Goal: Register for event/course

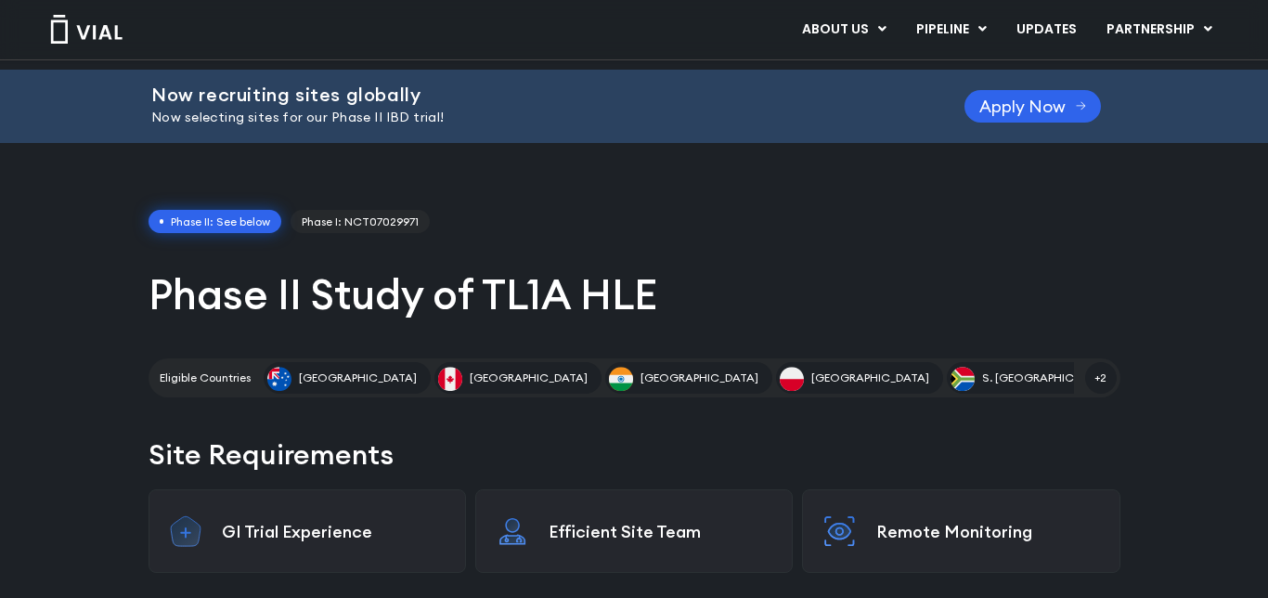
scroll to position [54, 0]
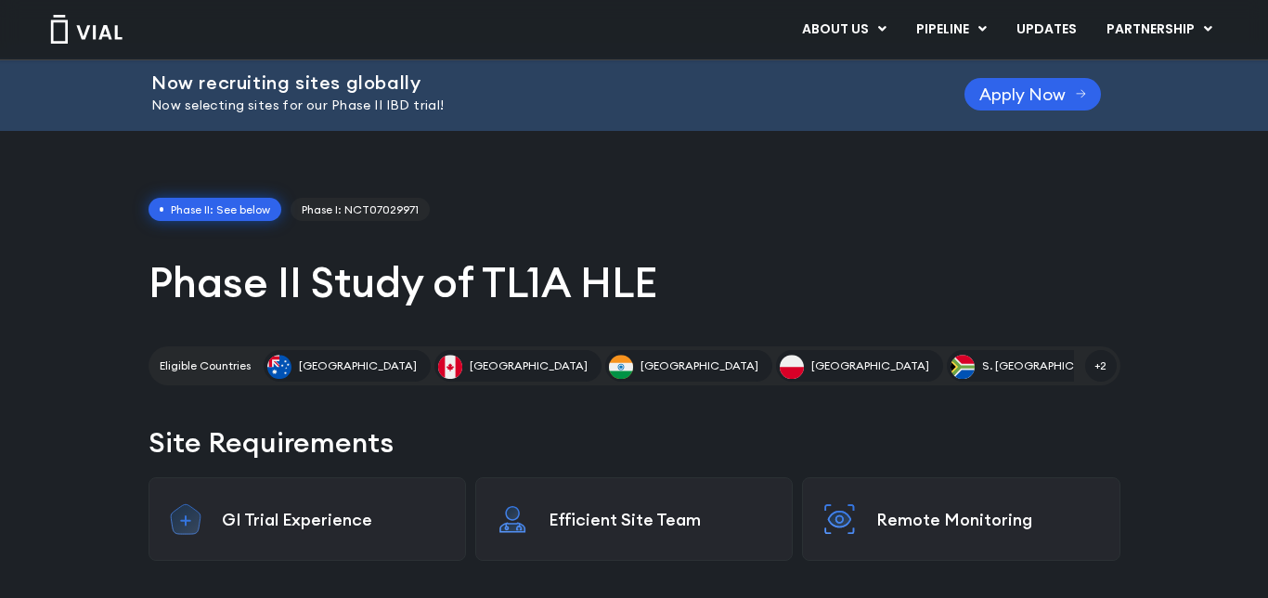
click at [1100, 366] on span "+2" at bounding box center [1101, 366] width 32 height 32
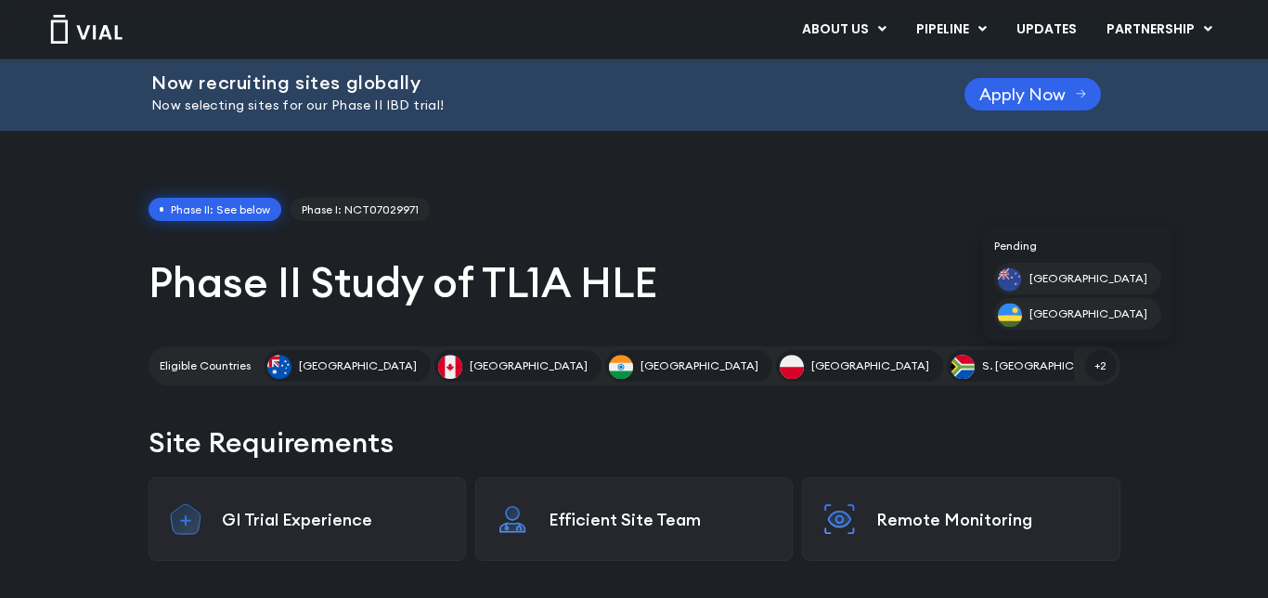
click at [1115, 269] on div "[GEOGRAPHIC_DATA]" at bounding box center [1077, 279] width 167 height 32
click at [1123, 282] on span "[GEOGRAPHIC_DATA]" at bounding box center [1089, 278] width 118 height 17
click at [292, 367] on img at bounding box center [279, 367] width 24 height 24
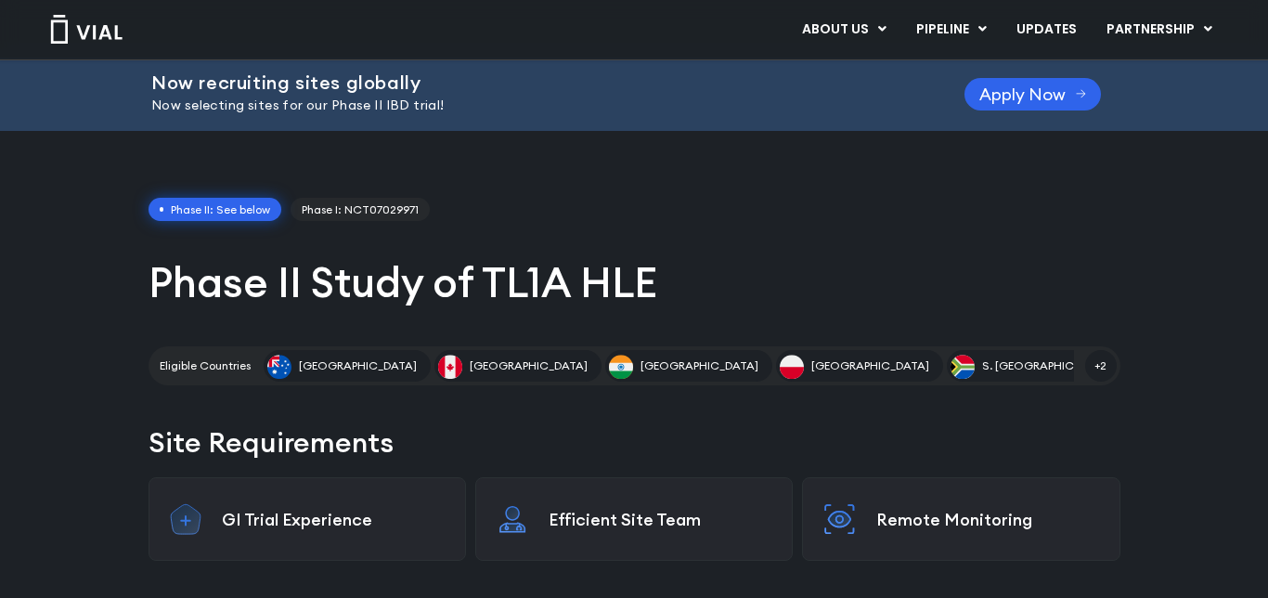
click at [305, 365] on div "[GEOGRAPHIC_DATA]" at bounding box center [347, 366] width 167 height 32
click at [321, 380] on div "[GEOGRAPHIC_DATA]" at bounding box center [347, 366] width 167 height 32
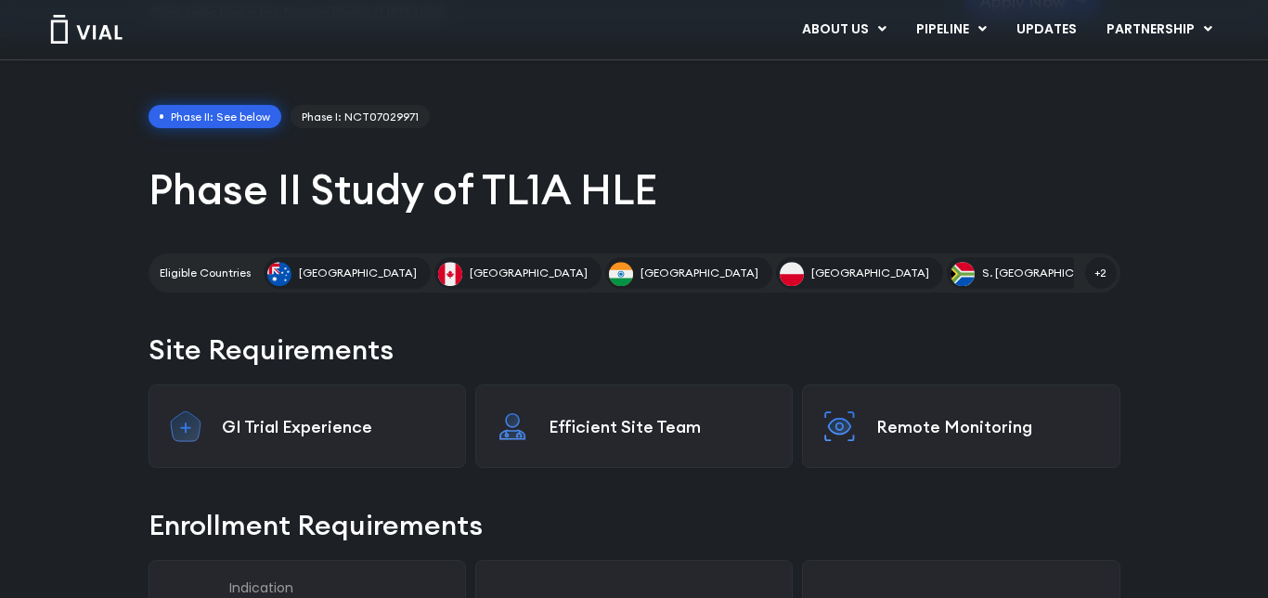
scroll to position [149, 0]
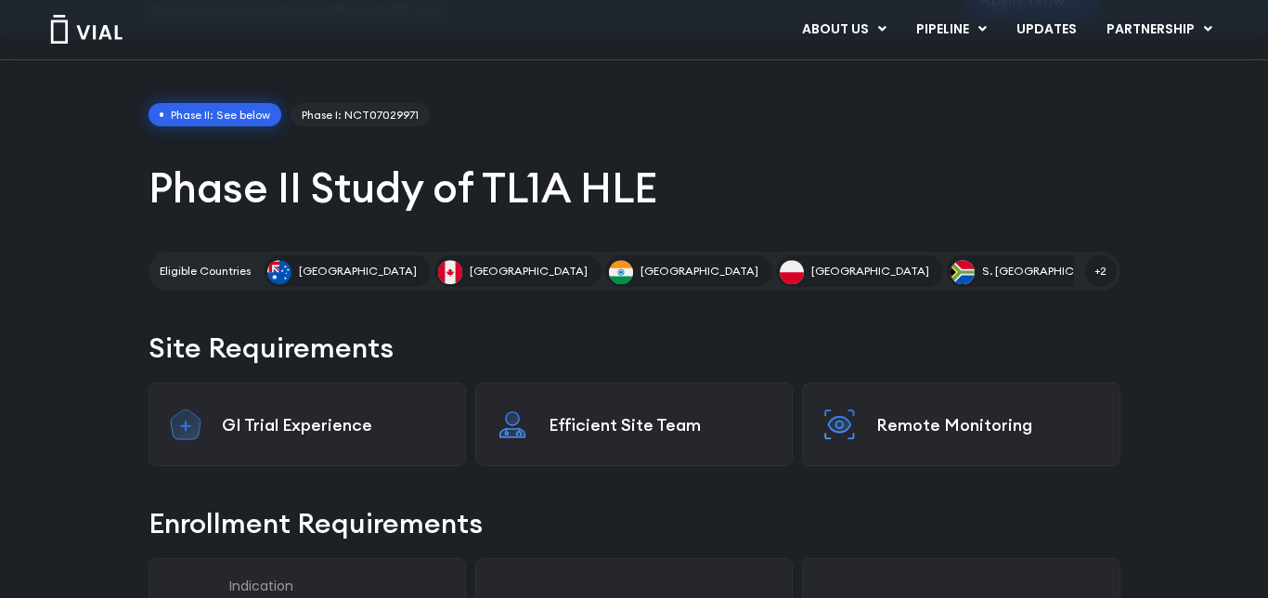
click at [536, 456] on div "Efficient Site Team" at bounding box center [634, 425] width 318 height 84
click at [559, 425] on p "Efficient Site Team" at bounding box center [661, 424] width 225 height 21
click at [542, 444] on div "Efficient Site Team" at bounding box center [634, 425] width 318 height 84
click at [539, 452] on div "Efficient Site Team" at bounding box center [634, 425] width 318 height 84
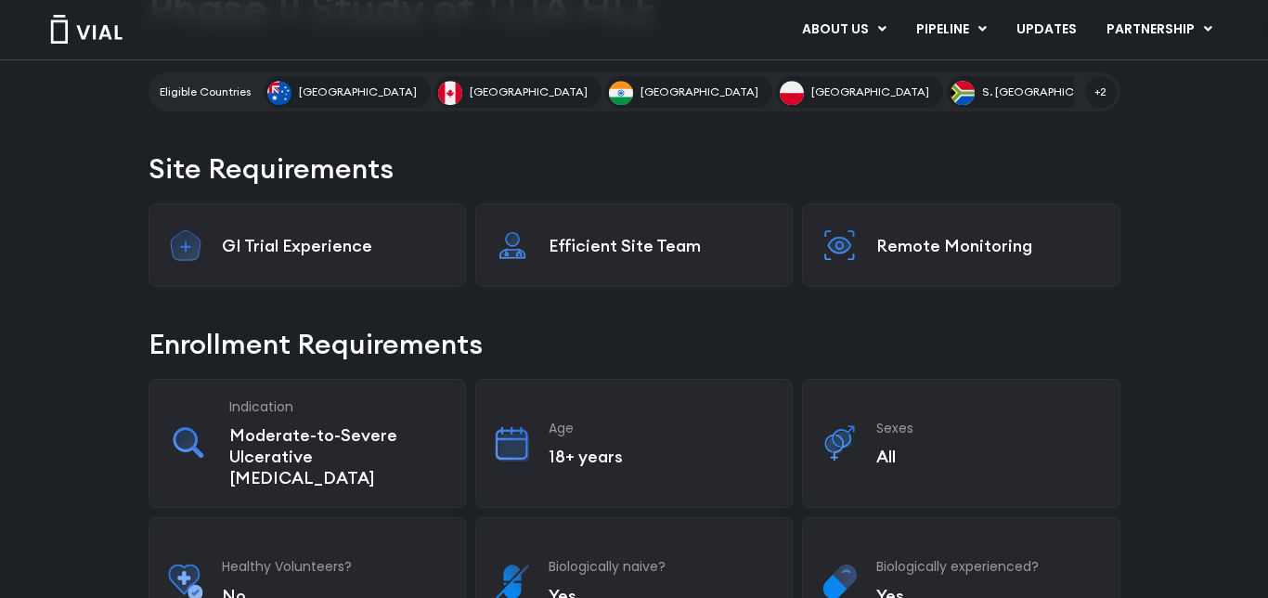
click at [360, 427] on p "Moderate-to-Severe Ulcerative [MEDICAL_DATA]" at bounding box center [337, 456] width 217 height 64
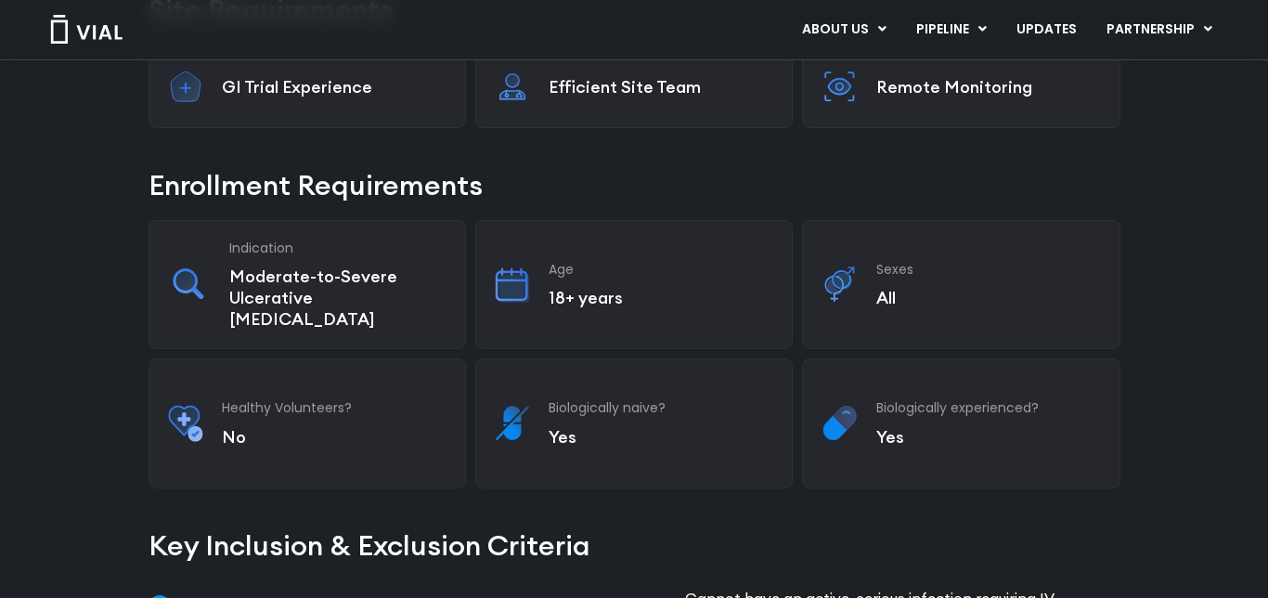
scroll to position [482, 0]
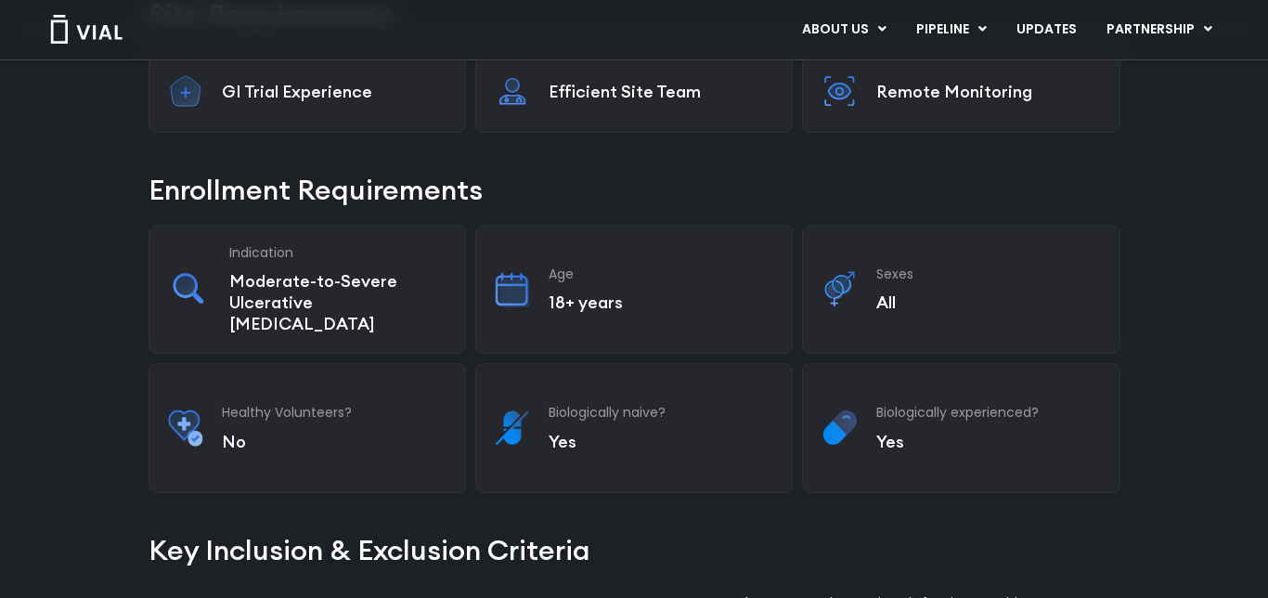
click at [417, 96] on p "GI Trial Experience" at bounding box center [334, 91] width 225 height 21
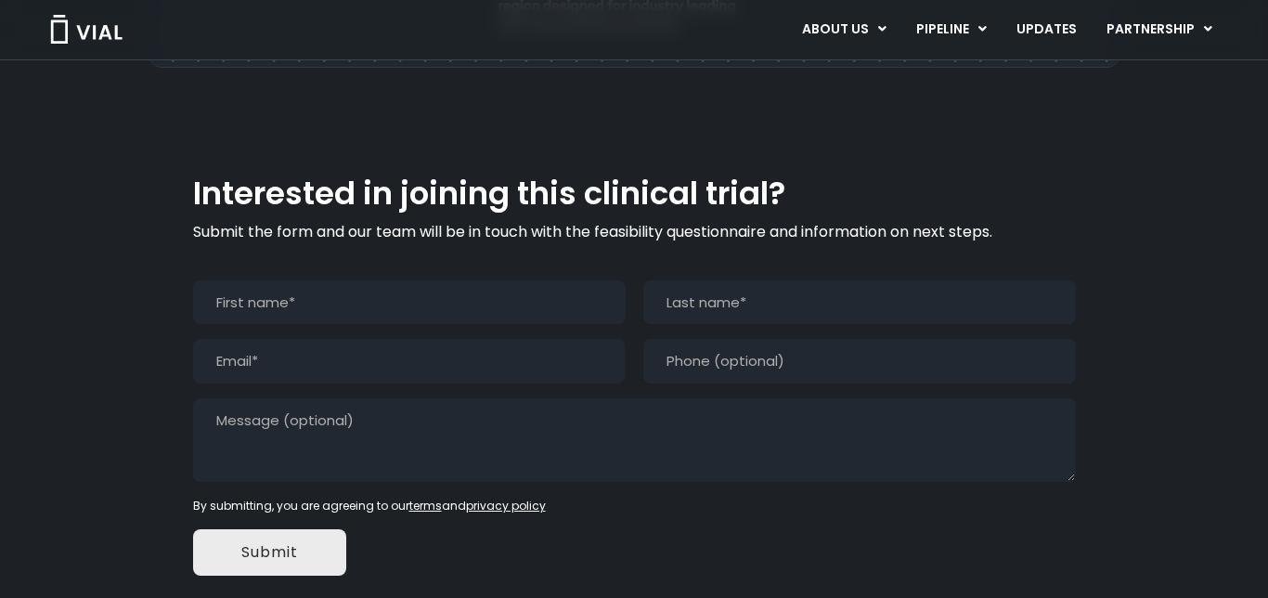
scroll to position [1708, 0]
